Goal: Transaction & Acquisition: Book appointment/travel/reservation

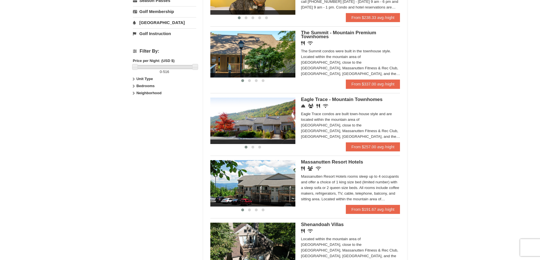
scroll to position [255, 0]
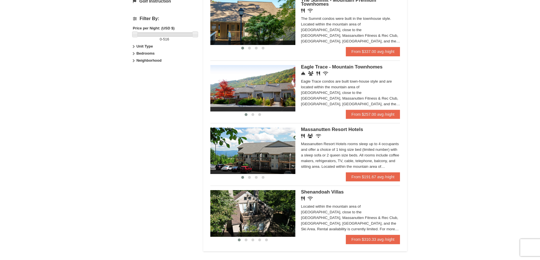
click at [316, 137] on icon at bounding box center [318, 136] width 5 height 4
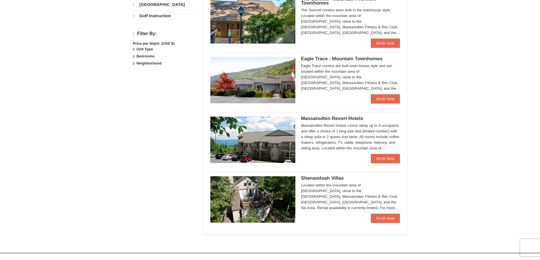
scroll to position [241, 0]
